Goal: Check status: Check status

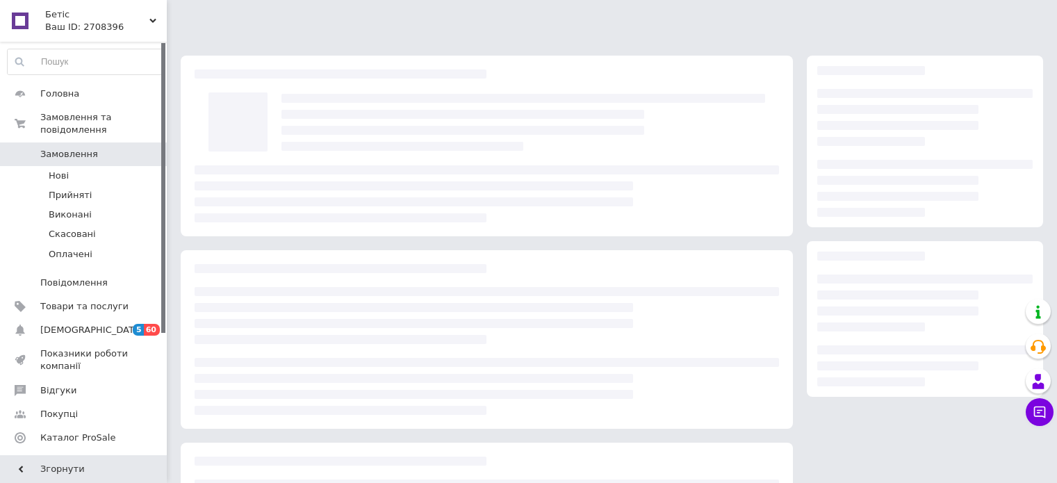
scroll to position [152, 0]
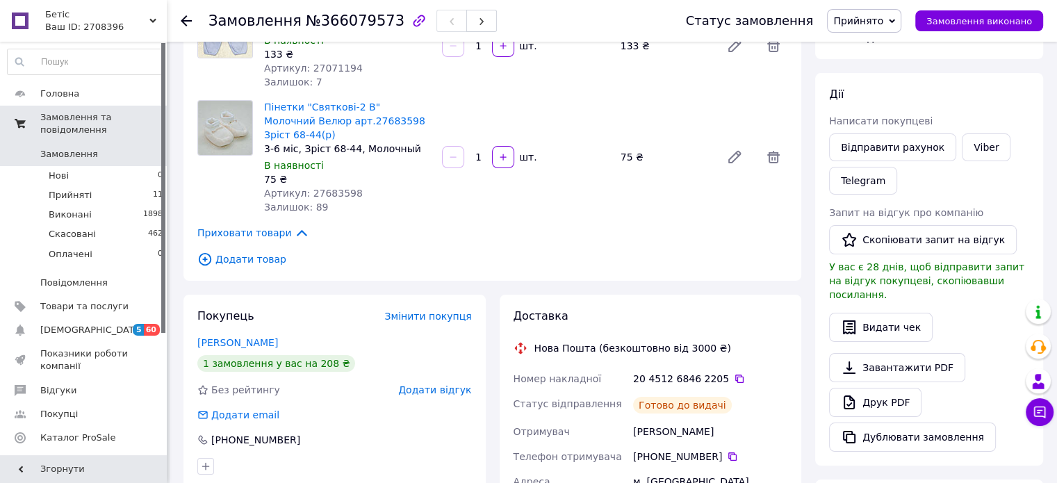
click at [131, 124] on link "Замовлення та повідомлення" at bounding box center [85, 124] width 171 height 36
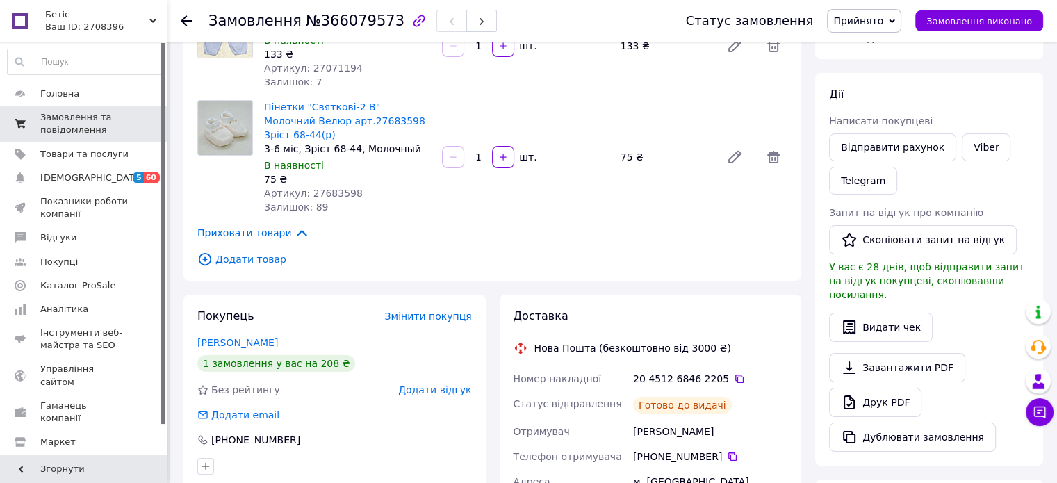
click at [131, 124] on span "0 0" at bounding box center [148, 123] width 38 height 25
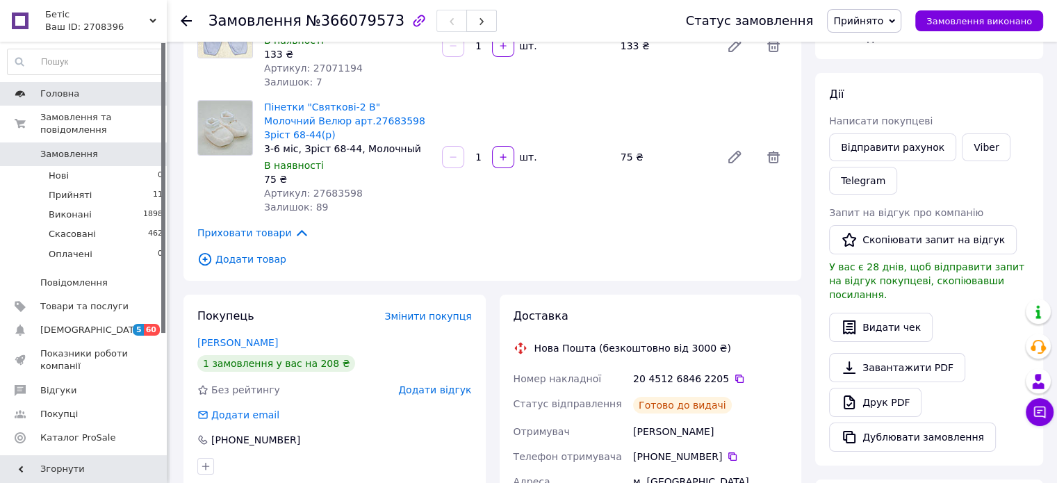
click at [99, 96] on span "Головна" at bounding box center [84, 94] width 88 height 13
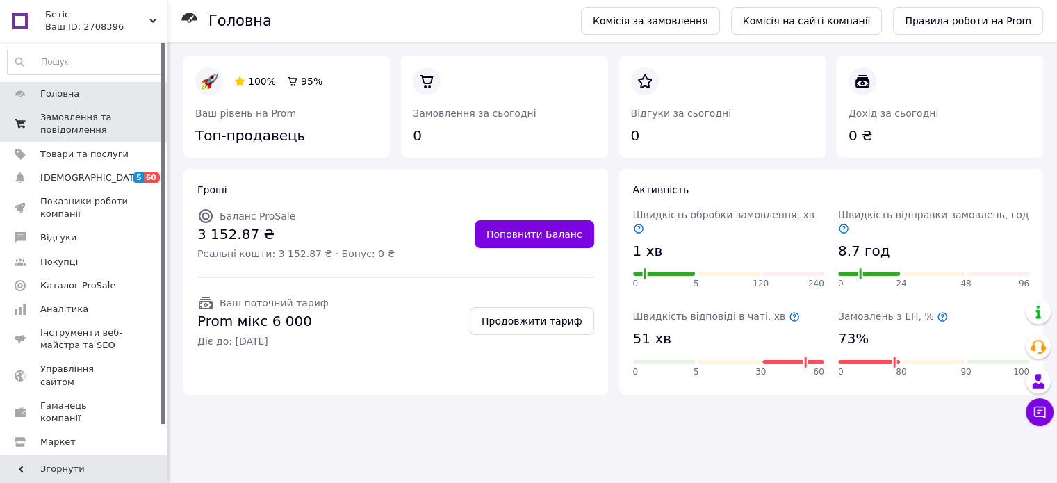
click at [103, 113] on span "Замовлення та повідомлення" at bounding box center [84, 123] width 88 height 25
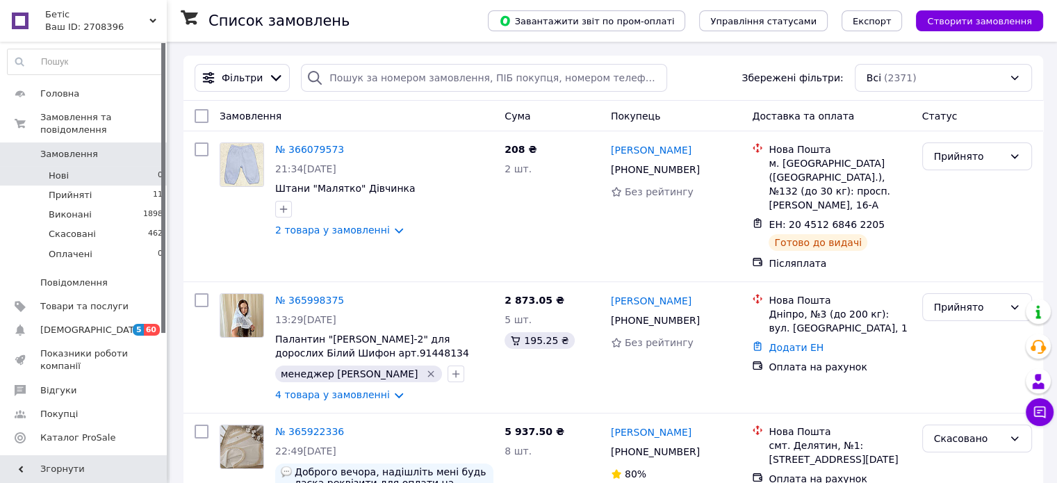
click at [108, 169] on li "Нові 0" at bounding box center [85, 175] width 171 height 19
